Goal: Contribute content: Contribute content

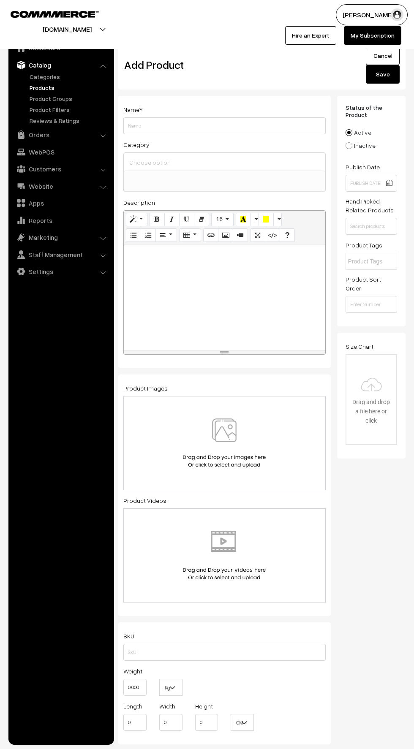
select select
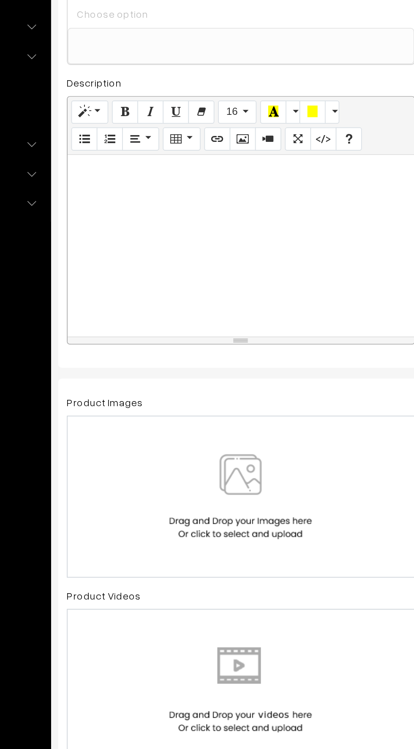
click at [135, 320] on div at bounding box center [224, 297] width 201 height 106
paste div
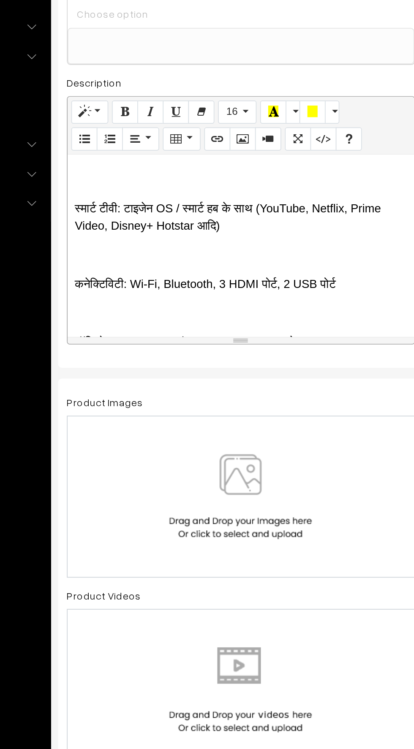
scroll to position [580, 0]
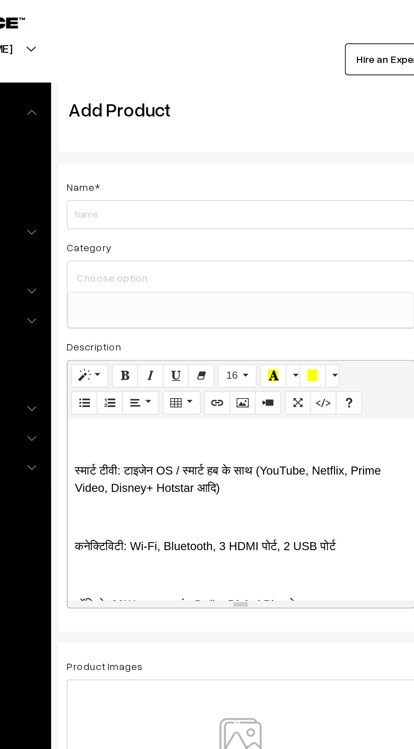
click at [136, 164] on input at bounding box center [224, 162] width 195 height 12
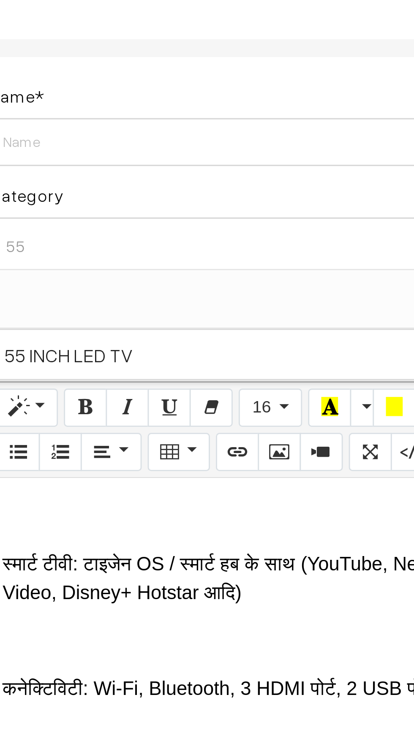
type input "55"
click at [154, 200] on span "55 INCH LED TV" at bounding box center [224, 200] width 201 height 17
select select "6"
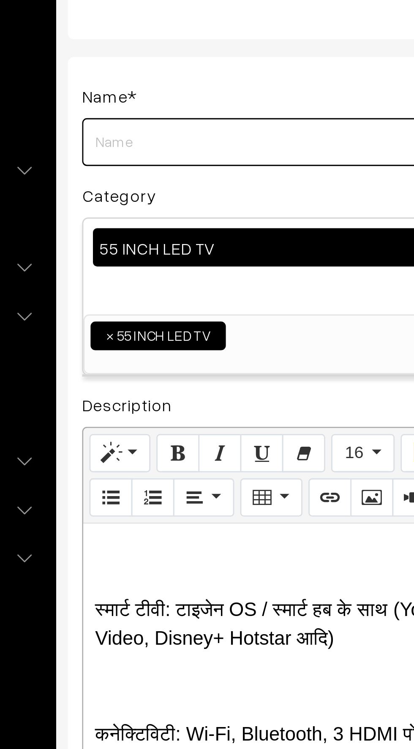
paste input "1.38 m (55) Crystal UHD DUE70 4K Smart TV (2024"
click at [228, 128] on input "1.38 m (55) Crystal UHD DUE70 4K Smart TV (2024" at bounding box center [224, 125] width 202 height 17
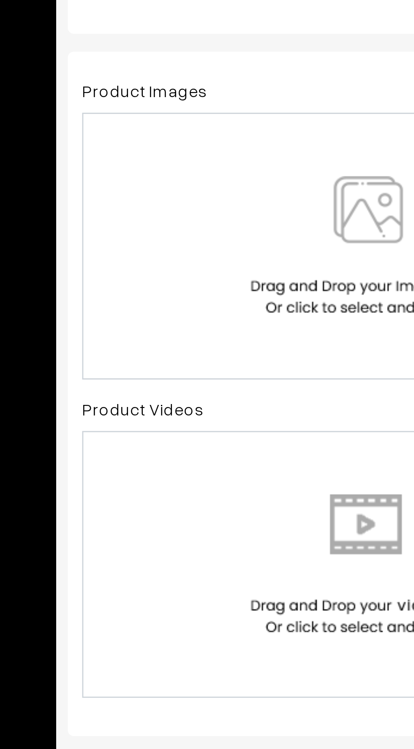
type input "1.38 m (55) Crystal UHD DUE70 4K Smart TV"
click at [205, 466] on img at bounding box center [224, 458] width 87 height 49
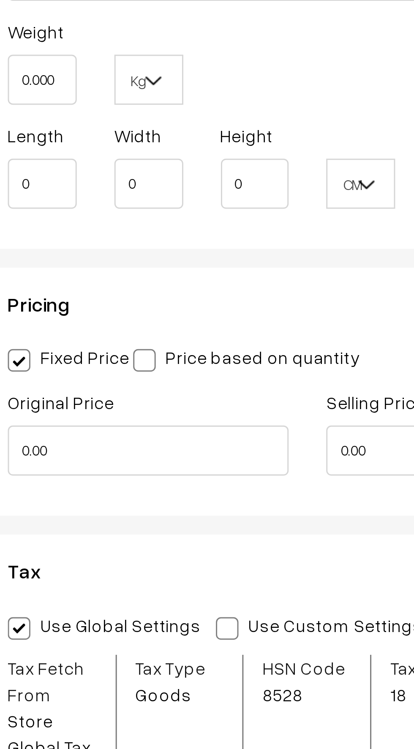
scroll to position [597, 0]
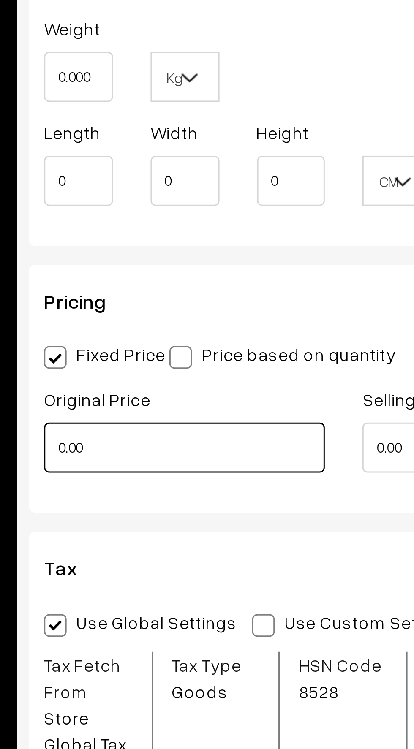
click at [149, 595] on input "0.00" at bounding box center [170, 593] width 95 height 17
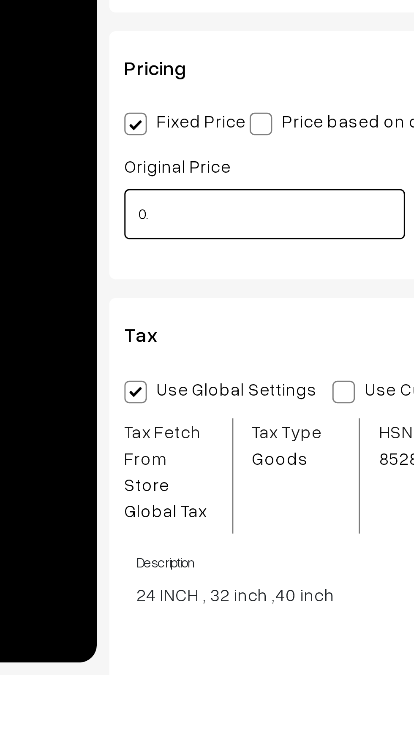
type input "0"
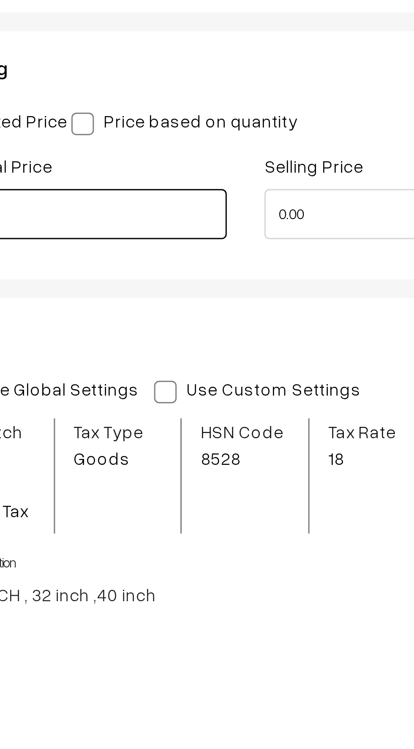
type input "64900"
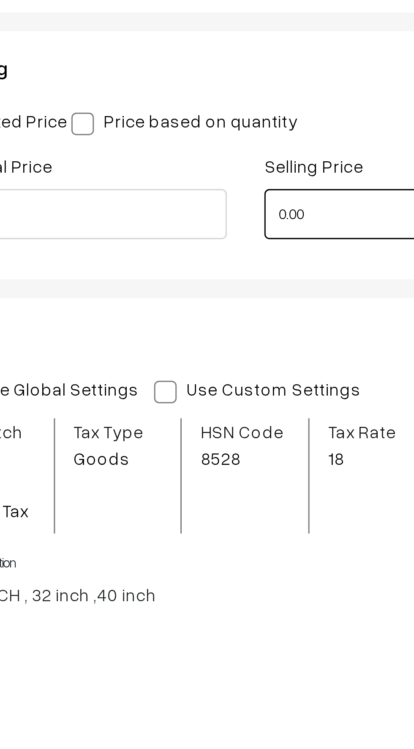
click at [246, 591] on input "0.00" at bounding box center [278, 593] width 95 height 17
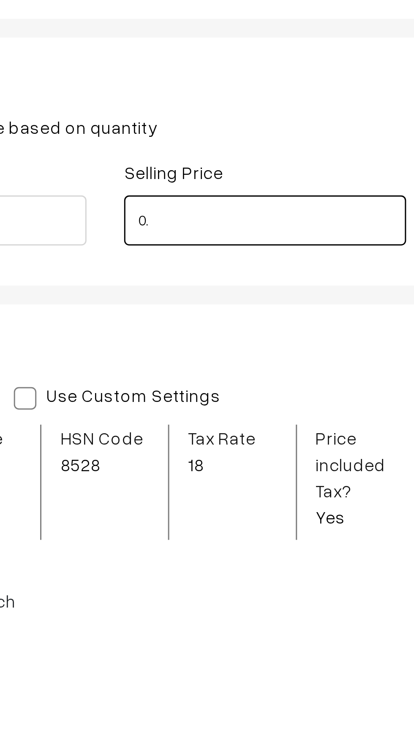
type input "0"
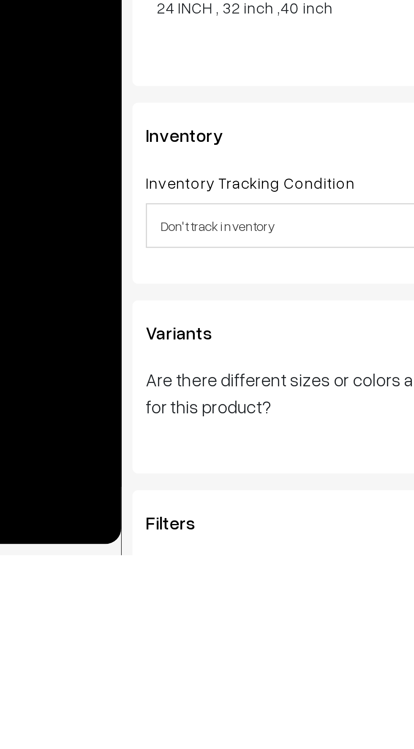
scroll to position [777, 0]
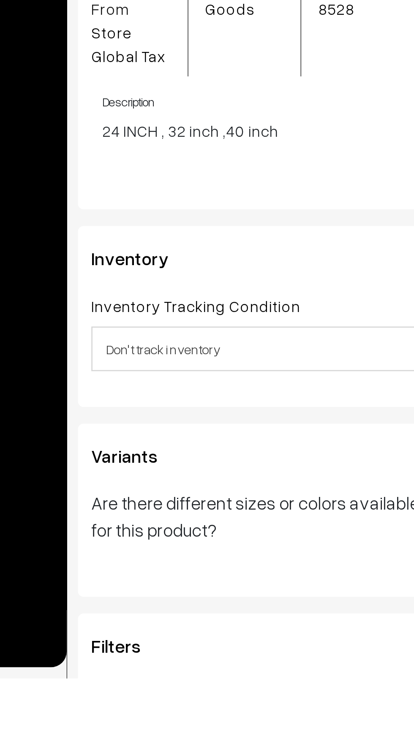
type input "44900"
click at [140, 543] on p "24 INCH , 32 inch ,40 inch" at bounding box center [227, 542] width 198 height 9
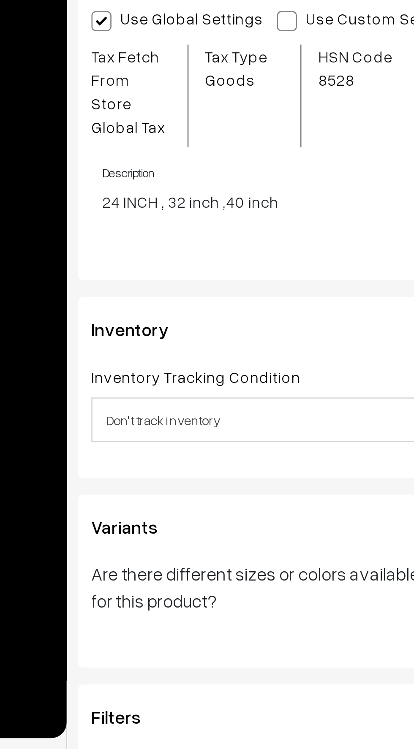
click at [194, 538] on p "24 INCH , 32 inch ,40 inch" at bounding box center [227, 542] width 198 height 9
click at [143, 543] on p "24 INCH , 32 inch ,40 inch" at bounding box center [227, 542] width 198 height 9
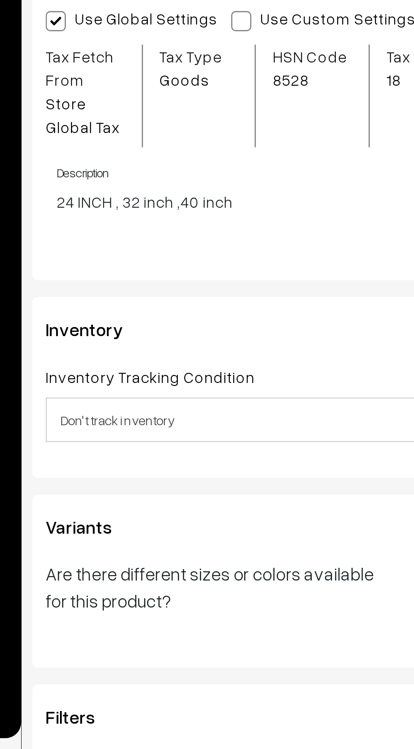
click at [147, 540] on p "24 INCH , 32 inch ,40 inch" at bounding box center [227, 542] width 198 height 9
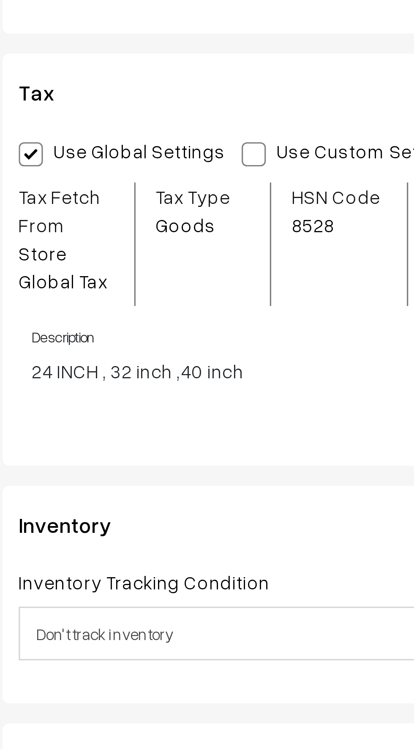
scroll to position [777, 0]
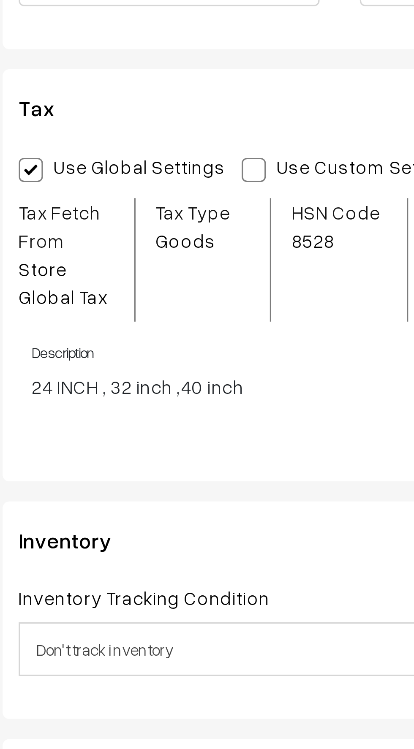
click at [193, 472] on span at bounding box center [197, 474] width 8 height 8
click at [193, 472] on input "Use Custom Settings" at bounding box center [195, 471] width 5 height 5
radio input "true"
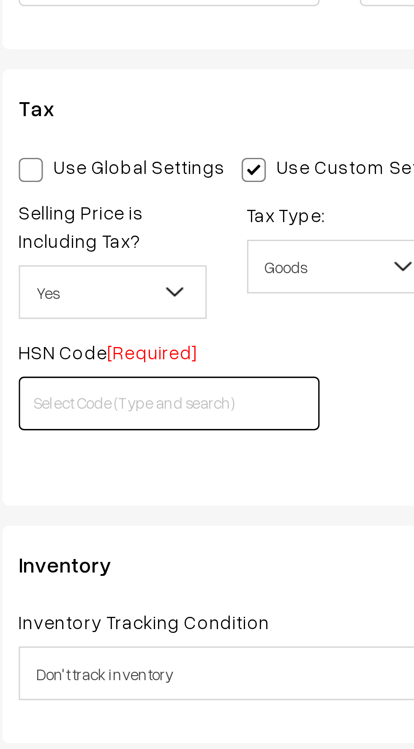
click at [141, 549] on input "text" at bounding box center [170, 546] width 95 height 17
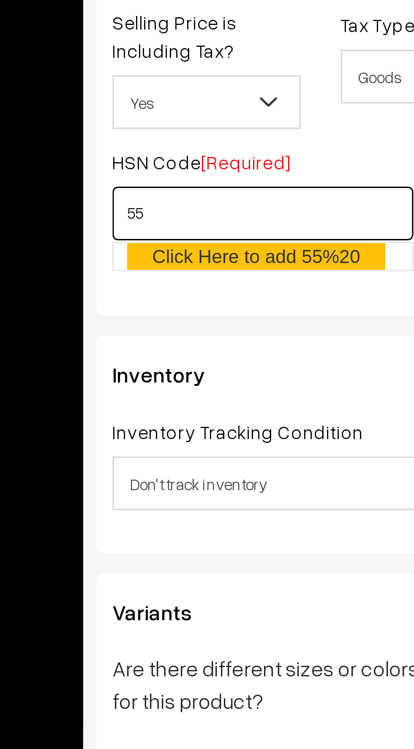
type input "5"
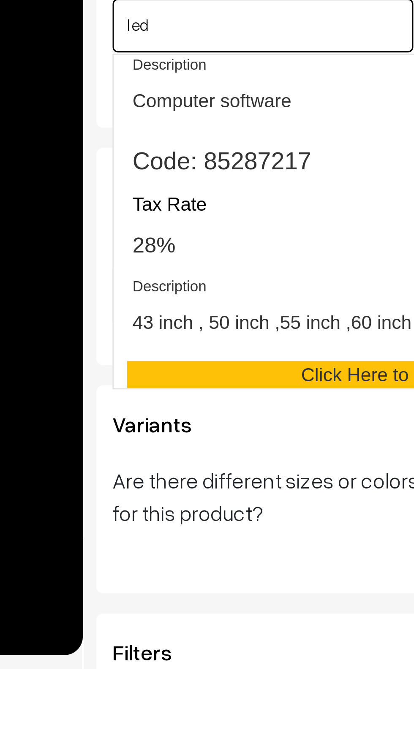
click at [147, 635] on div "Description 43 inch , 50 inch ,55 inch ,60 inch ,65 inch ,70 inch ,85 inch" at bounding box center [208, 638] width 156 height 25
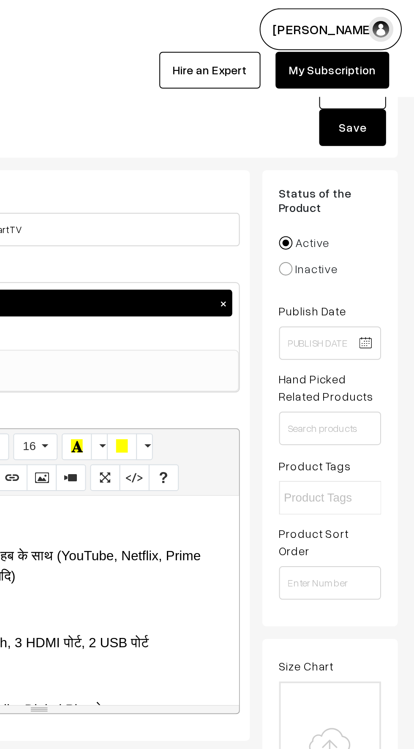
scroll to position [0, 0]
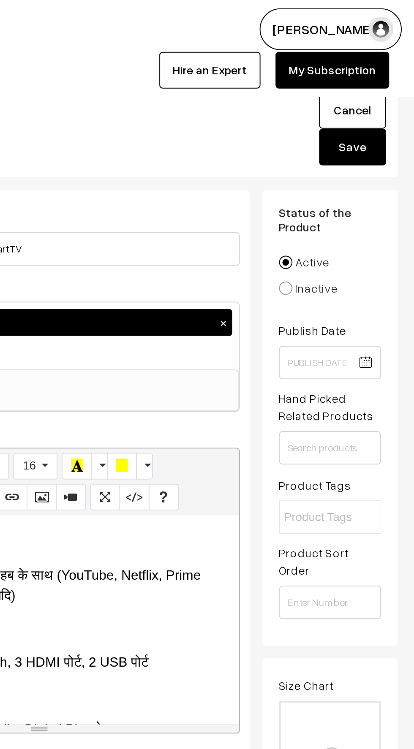
type input "85287217"
click at [375, 76] on button "Save" at bounding box center [383, 74] width 34 height 19
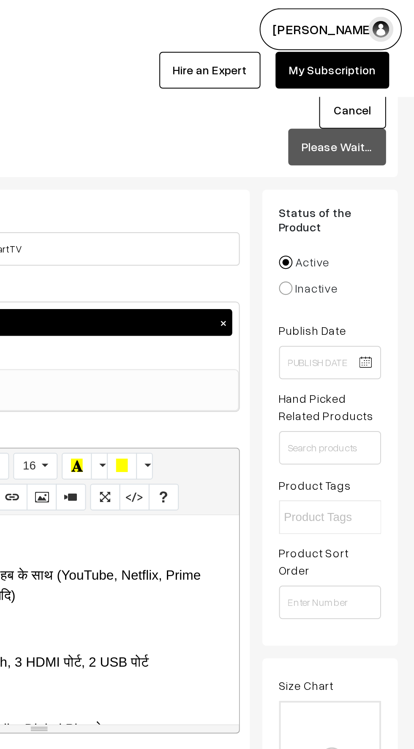
scroll to position [949, 0]
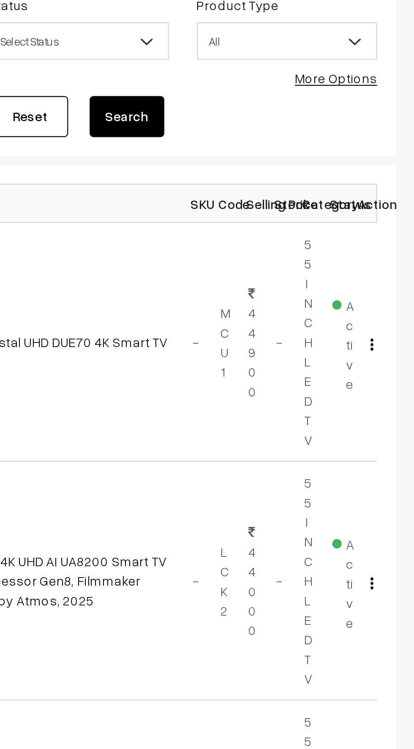
click at [394, 243] on img "button" at bounding box center [394, 244] width 1 height 5
click at [332, 269] on link "Edit" at bounding box center [357, 275] width 72 height 19
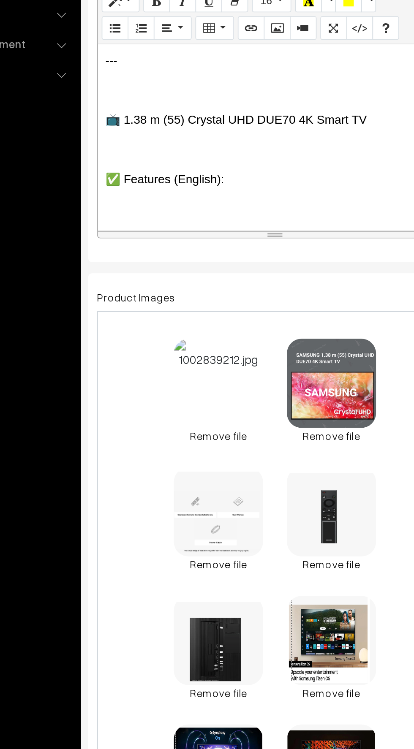
scroll to position [6, 0]
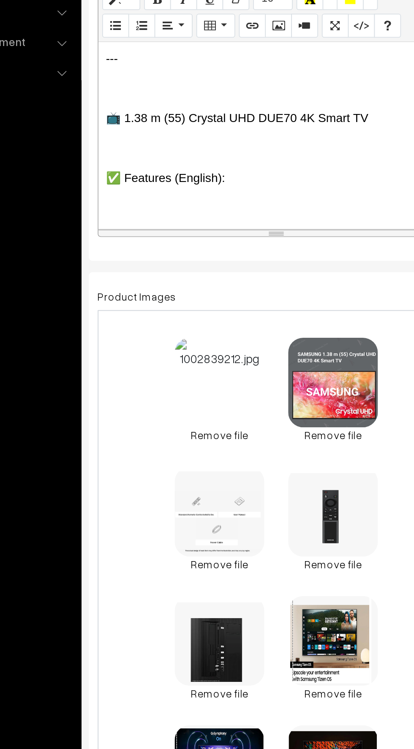
click at [190, 475] on link "Remove file" at bounding box center [192, 477] width 51 height 9
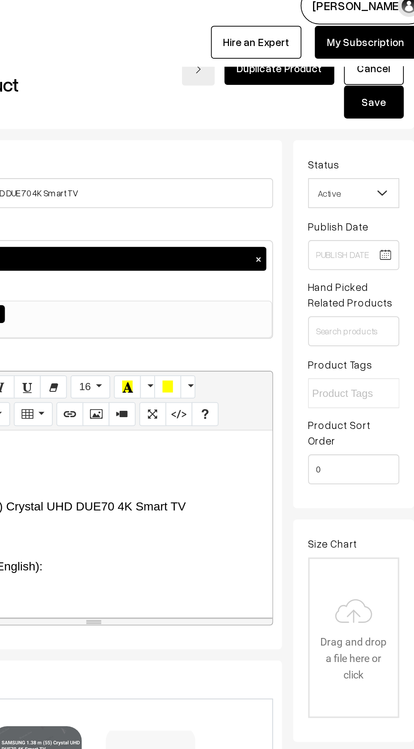
scroll to position [0, 0]
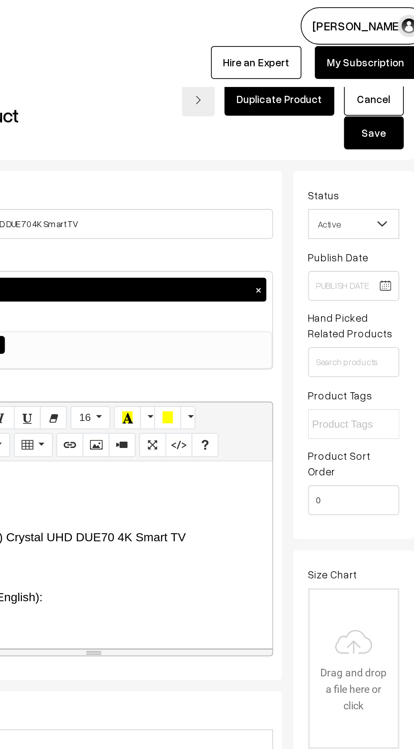
click at [370, 71] on button "Save" at bounding box center [377, 75] width 34 height 19
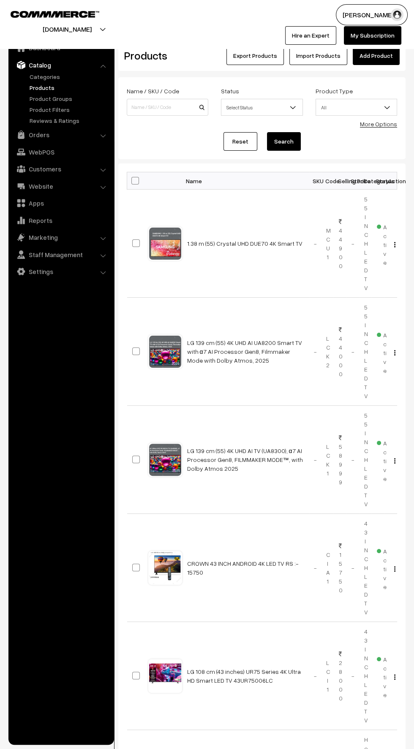
scroll to position [0, 0]
